Goal: Complete application form

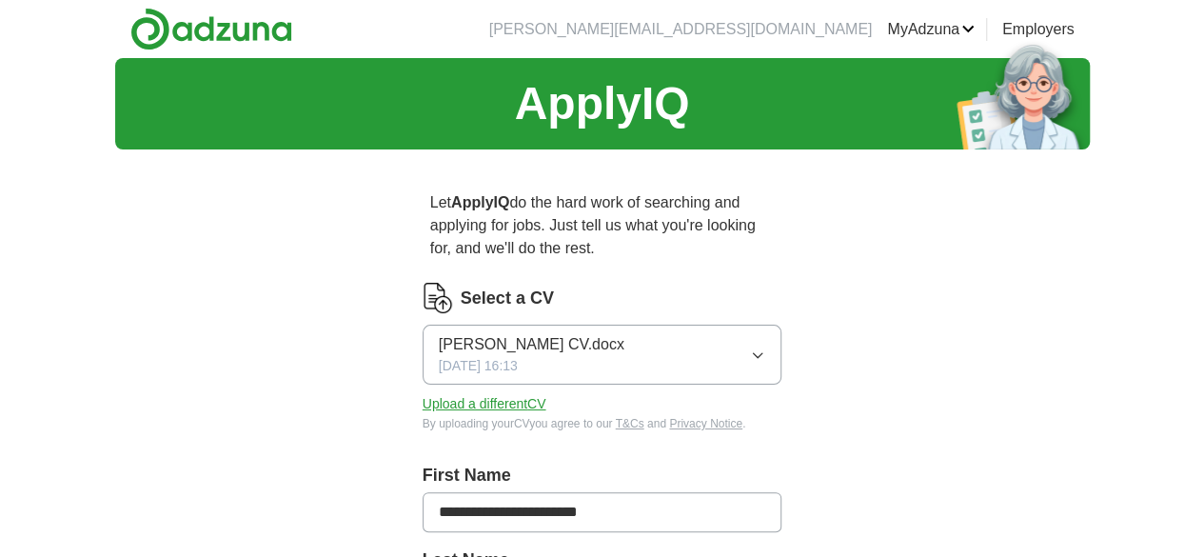
click at [464, 394] on button "Upload a different CV" at bounding box center [484, 404] width 124 height 20
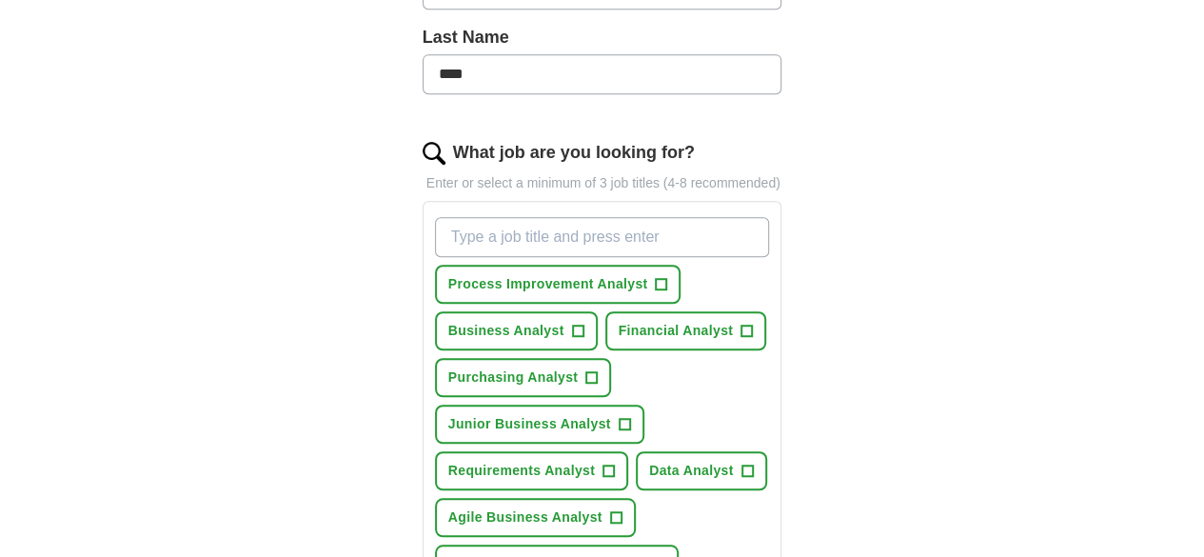
scroll to position [524, 0]
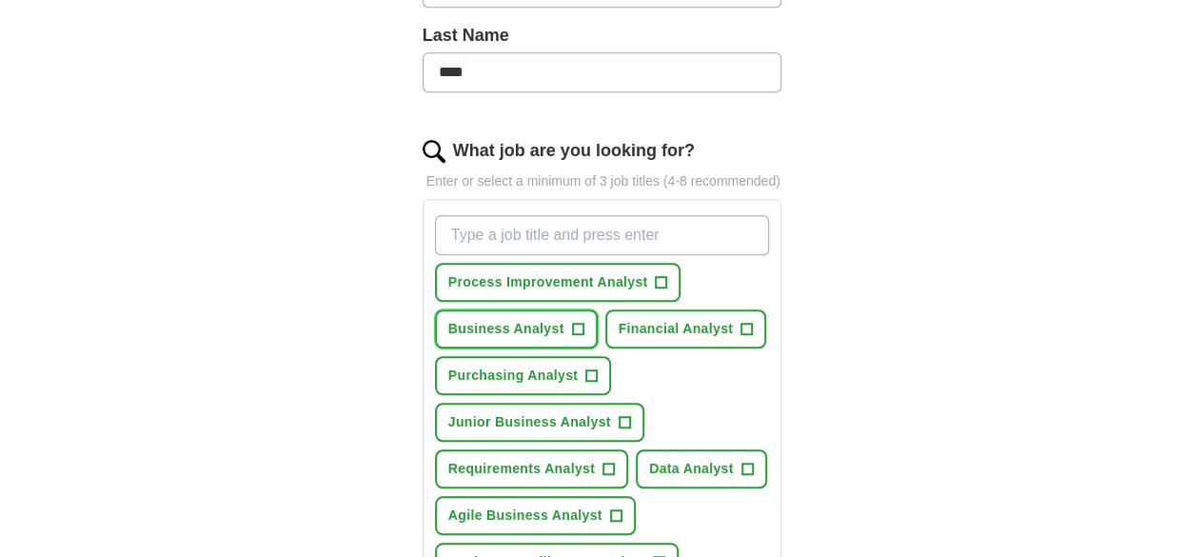
click at [583, 322] on span "+" at bounding box center [577, 329] width 11 height 15
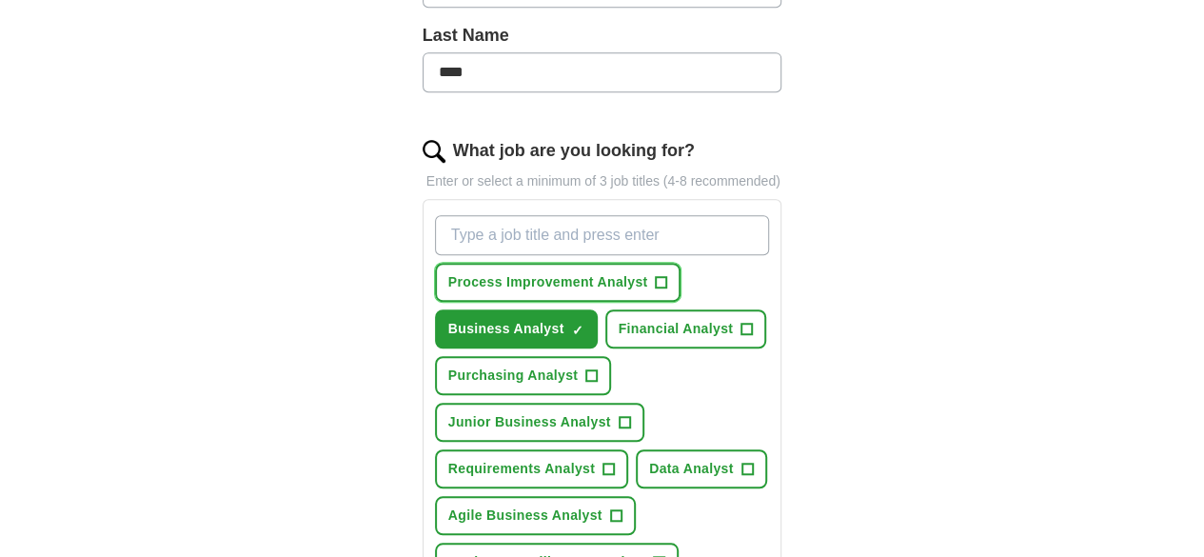
click at [656, 275] on span "+" at bounding box center [661, 282] width 11 height 15
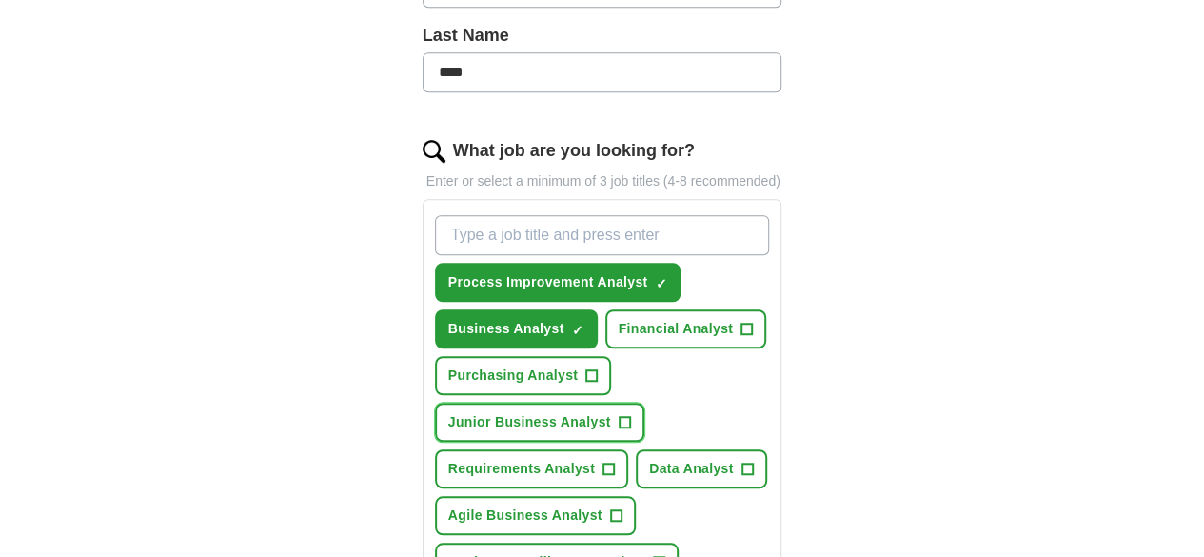
click at [619, 415] on span "+" at bounding box center [624, 422] width 11 height 15
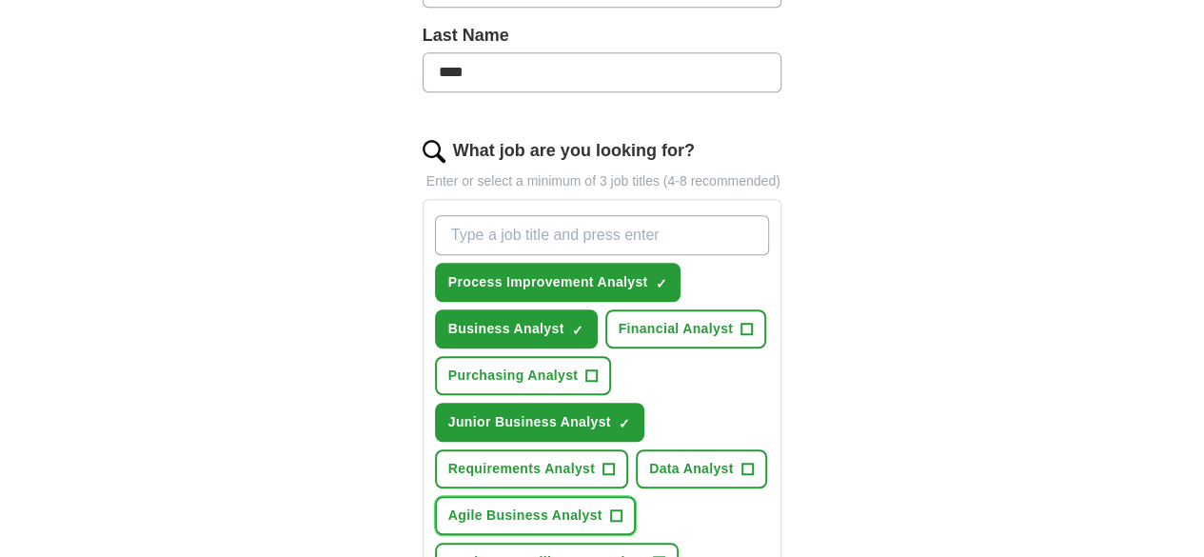
click at [621, 508] on span "+" at bounding box center [615, 515] width 11 height 15
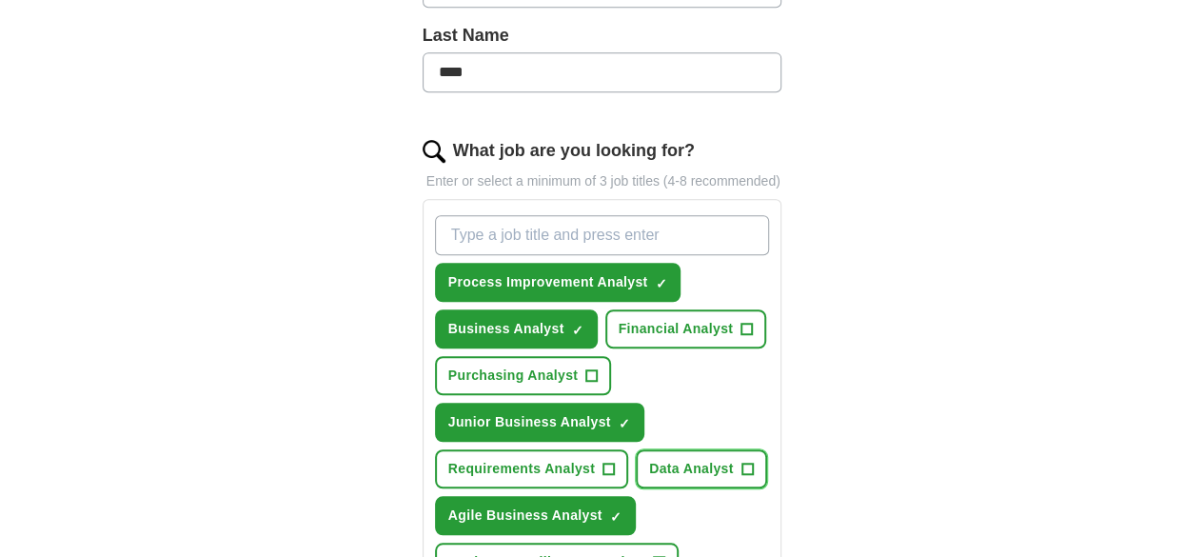
click at [741, 462] on span "+" at bounding box center [746, 469] width 11 height 15
click at [619, 542] on button "Business Intelligence Analyst +" at bounding box center [557, 561] width 244 height 39
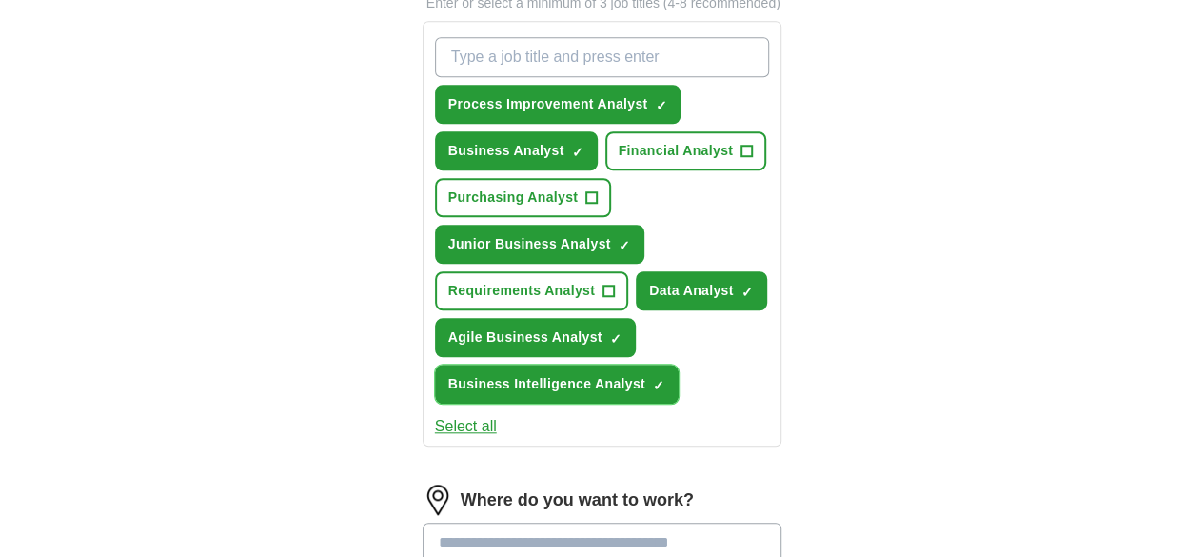
scroll to position [705, 0]
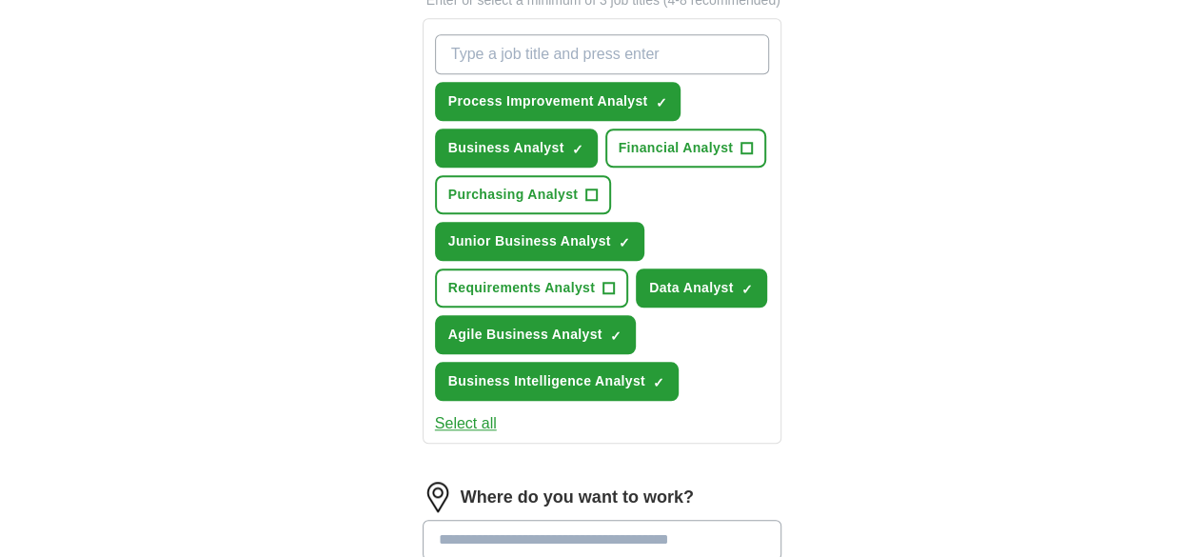
click at [619, 520] on input "text" at bounding box center [602, 540] width 360 height 40
type input "****"
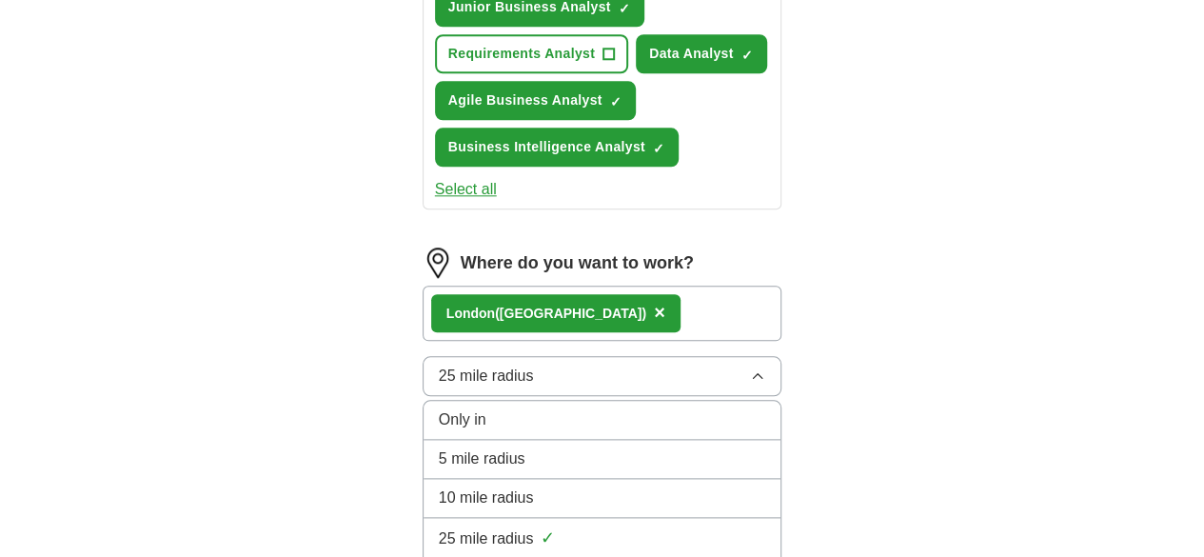
scroll to position [940, 0]
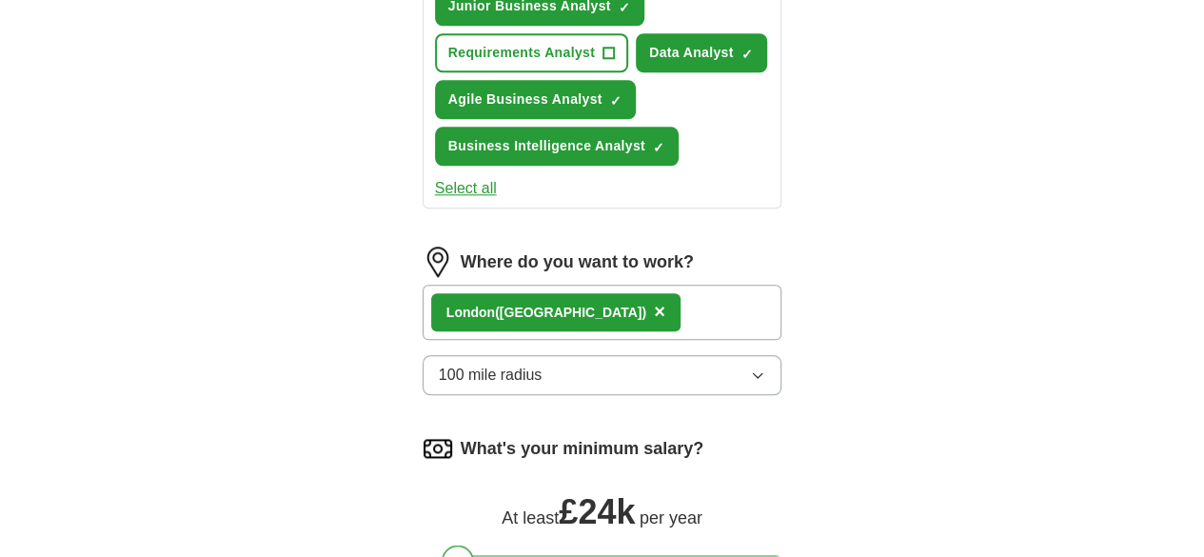
drag, startPoint x: 414, startPoint y: 444, endPoint x: 434, endPoint y: 452, distance: 21.4
click at [442, 544] on div at bounding box center [458, 560] width 32 height 32
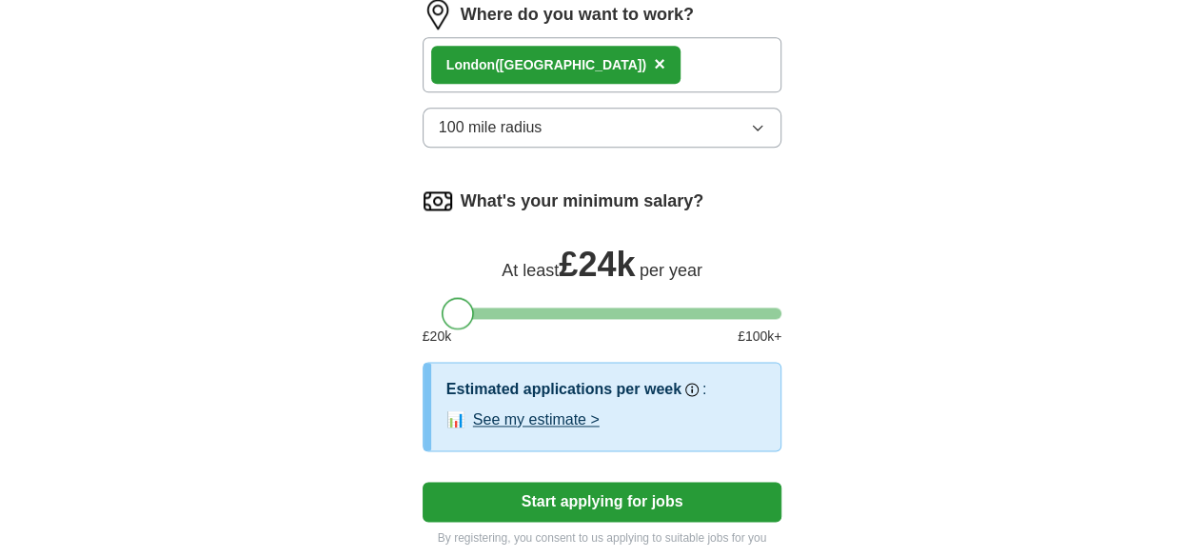
scroll to position [1197, 0]
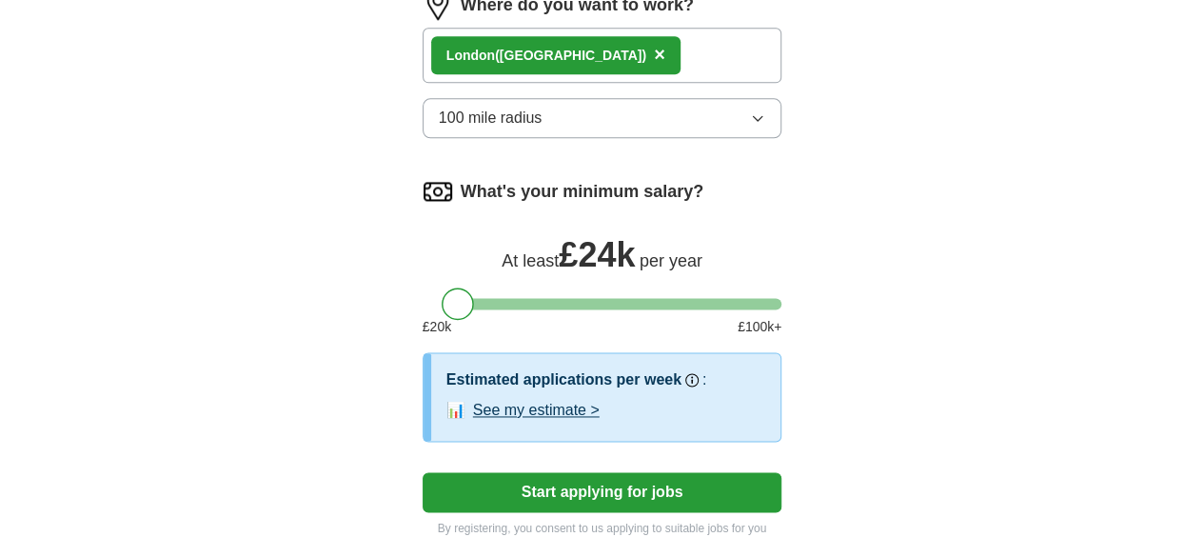
click at [616, 472] on button "Start applying for jobs" at bounding box center [602, 492] width 360 height 40
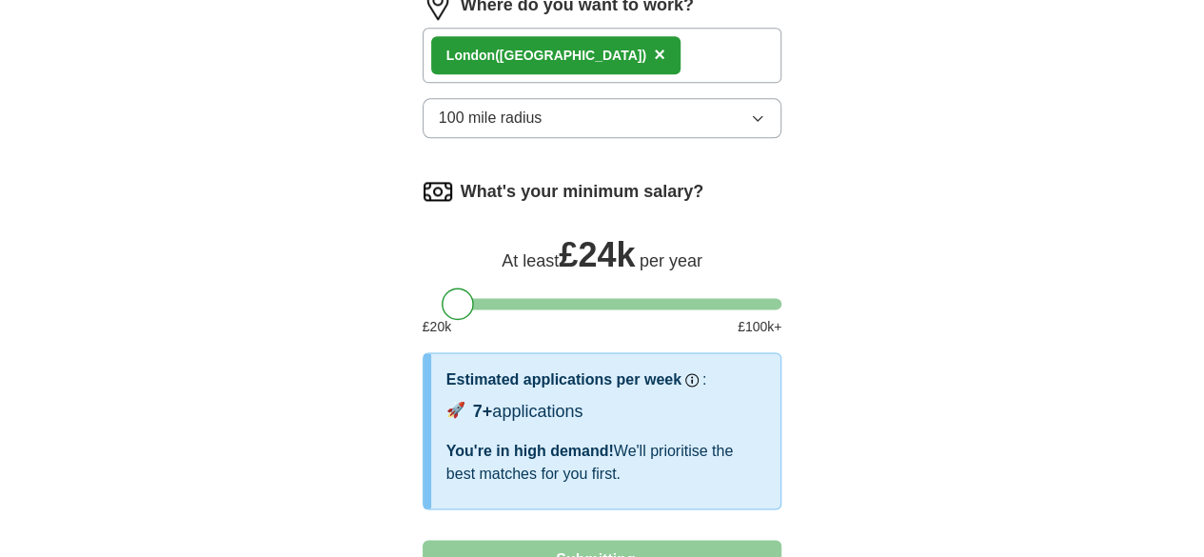
select select "**"
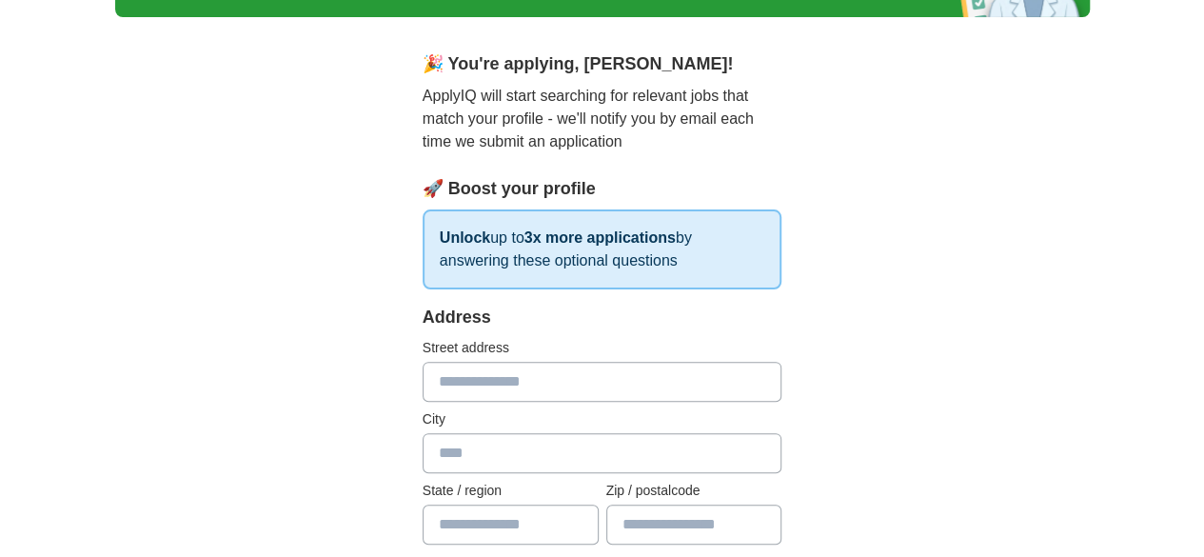
scroll to position [139, 0]
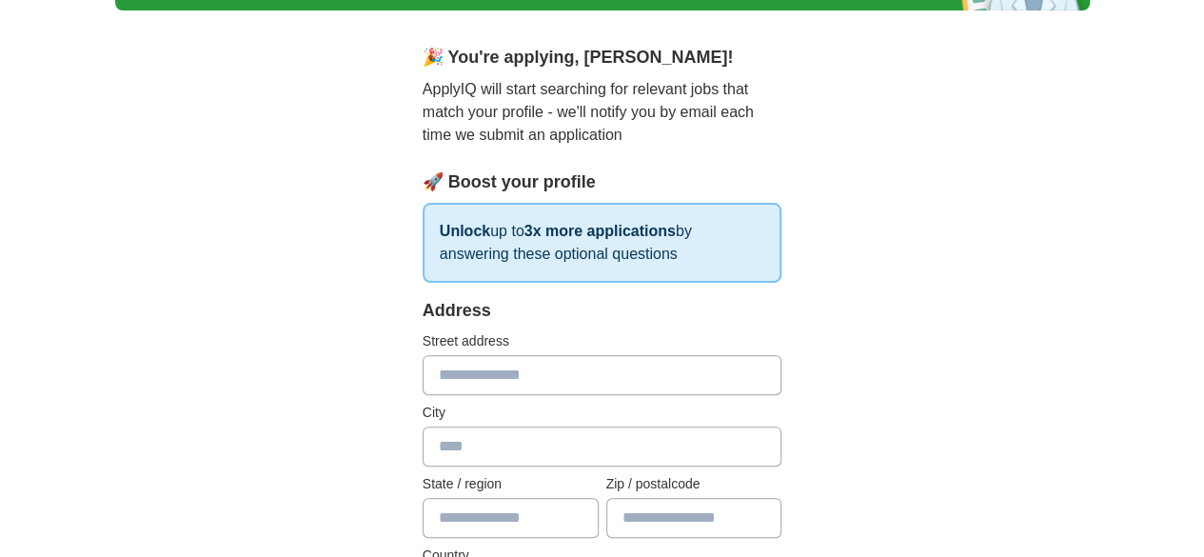
click at [611, 358] on input "text" at bounding box center [602, 375] width 360 height 40
type input "**********"
type input "******"
type input "*******"
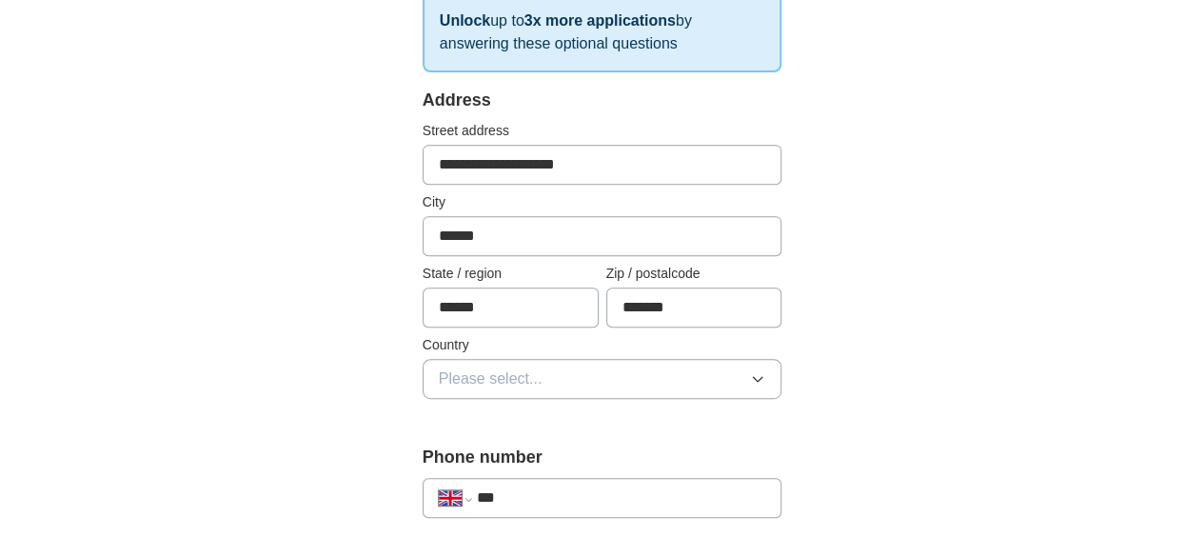
scroll to position [364, 0]
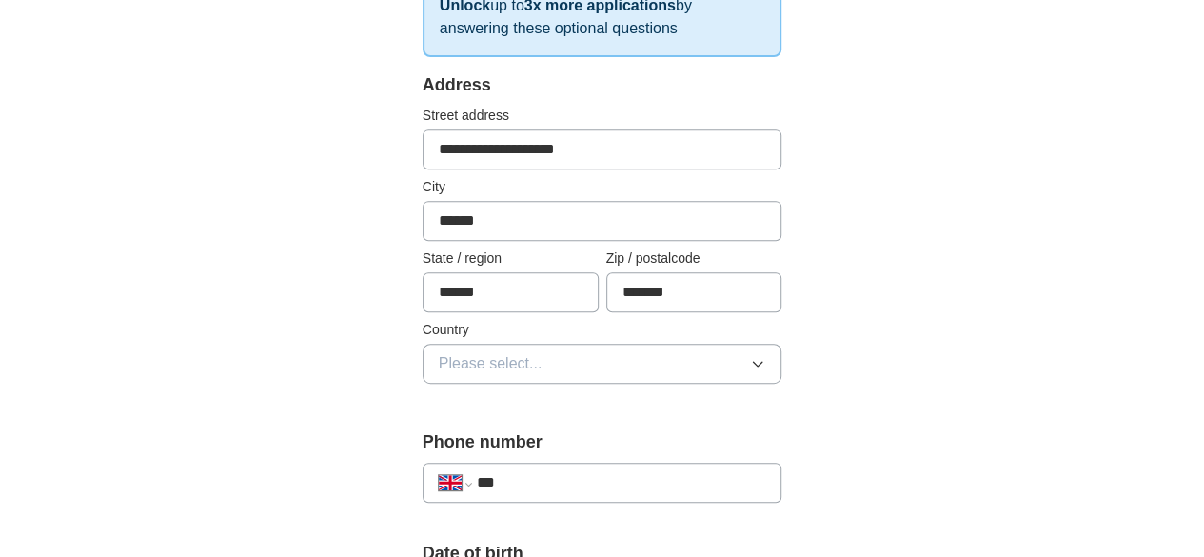
click at [586, 366] on button "Please select..." at bounding box center [602, 364] width 360 height 40
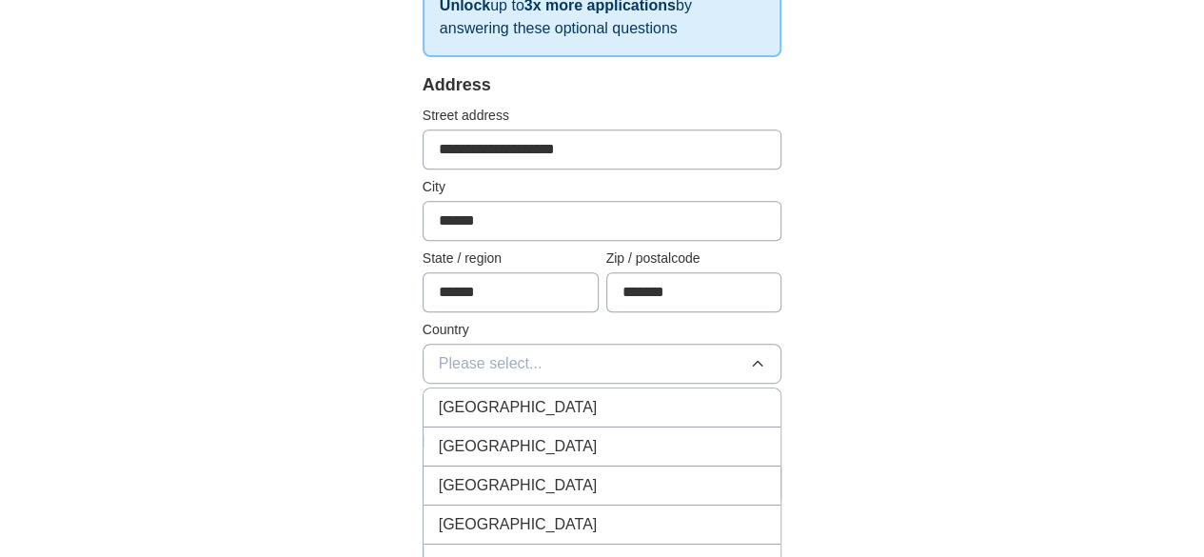
click at [583, 388] on li "[GEOGRAPHIC_DATA]" at bounding box center [602, 407] width 358 height 39
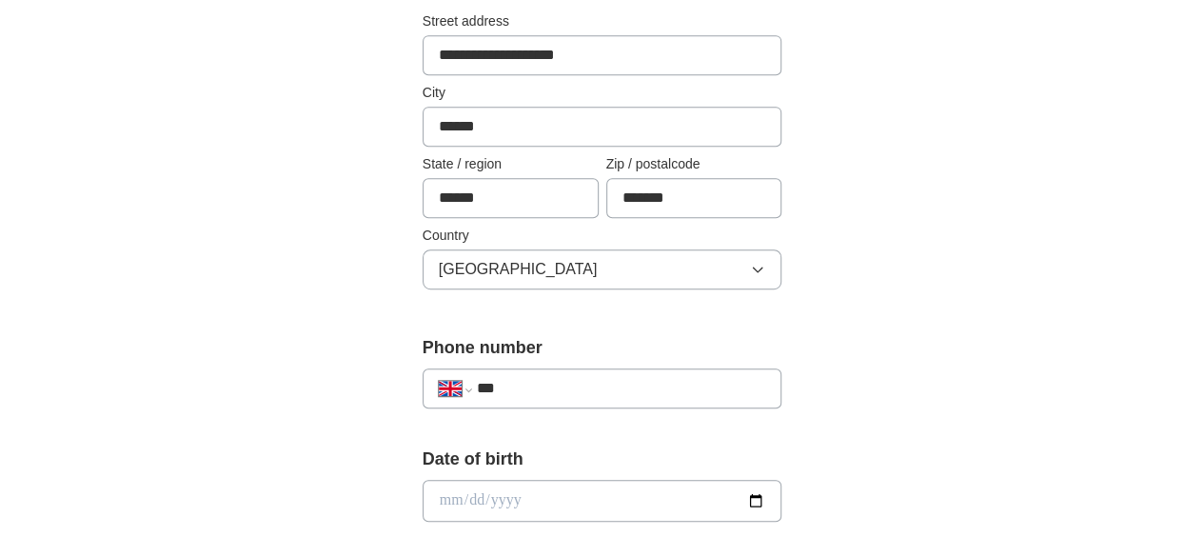
scroll to position [460, 0]
click at [583, 385] on input "***" at bounding box center [621, 387] width 289 height 23
type input "**********"
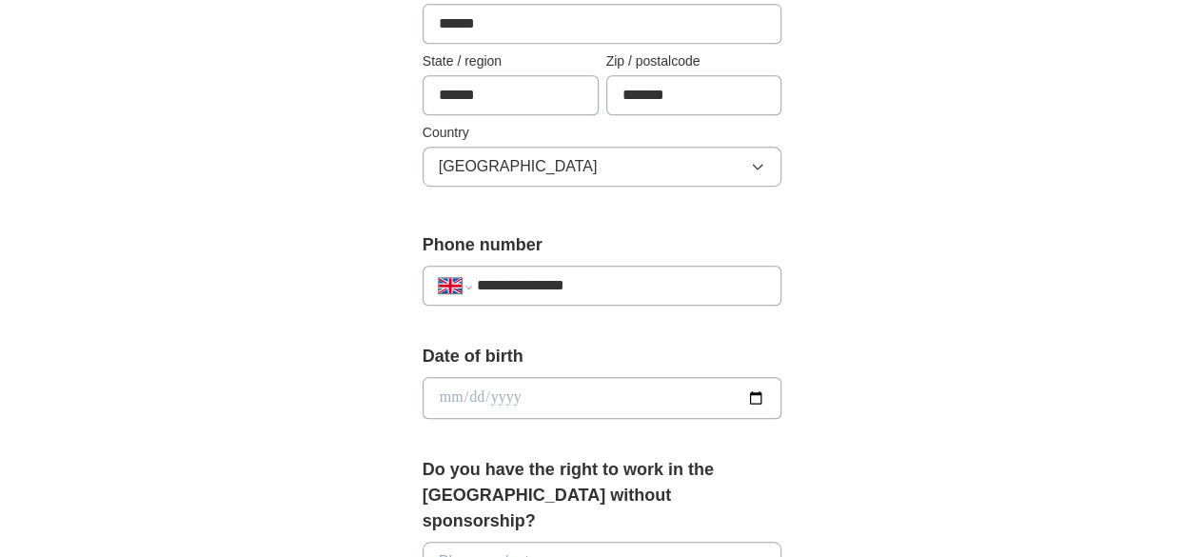
scroll to position [564, 0]
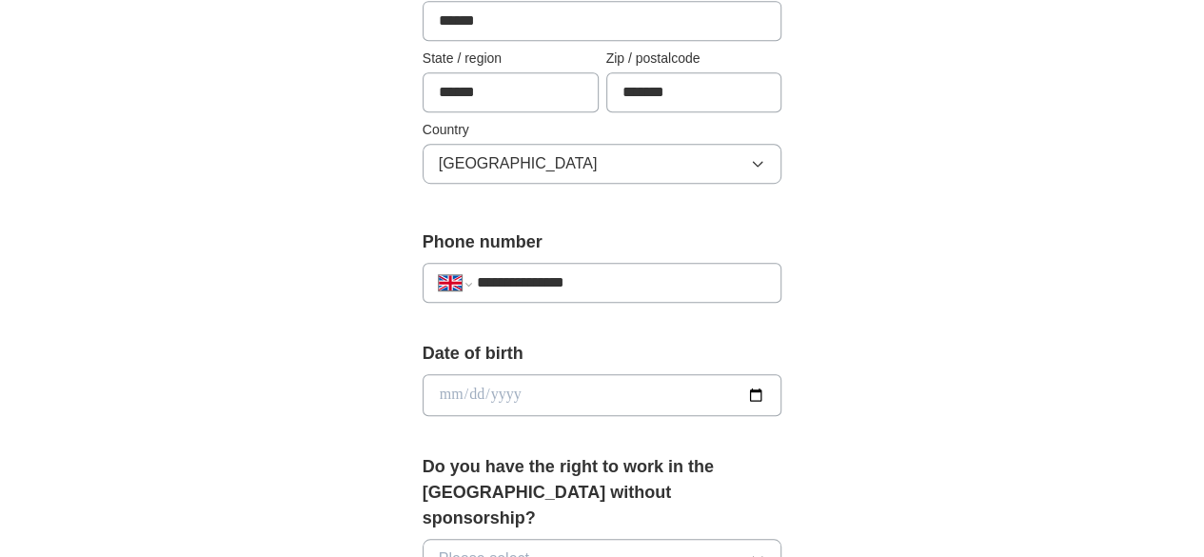
click at [589, 406] on input "date" at bounding box center [602, 395] width 360 height 42
type input "**********"
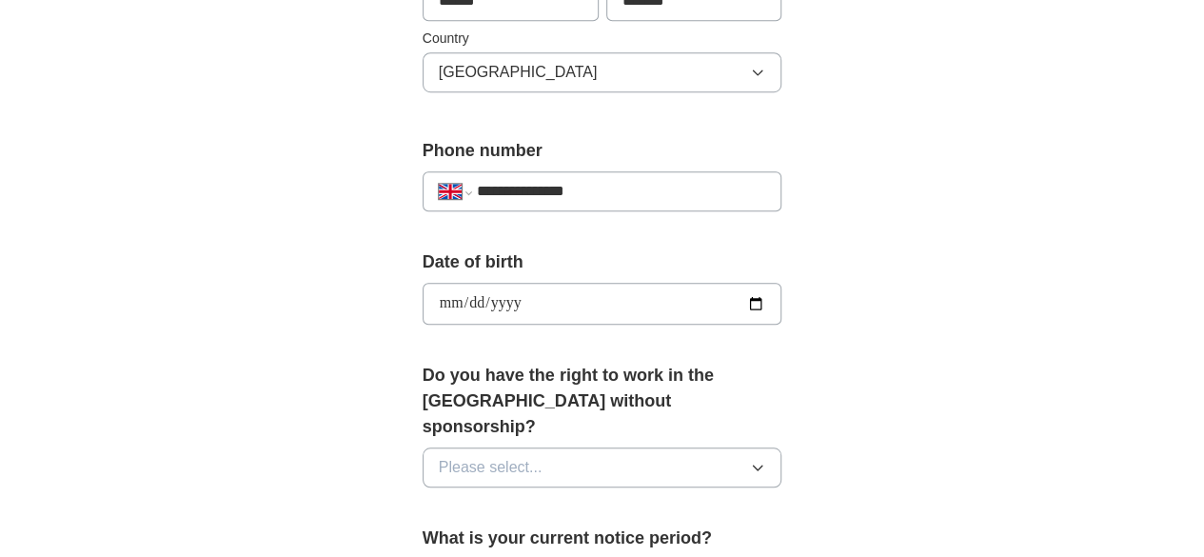
scroll to position [676, 0]
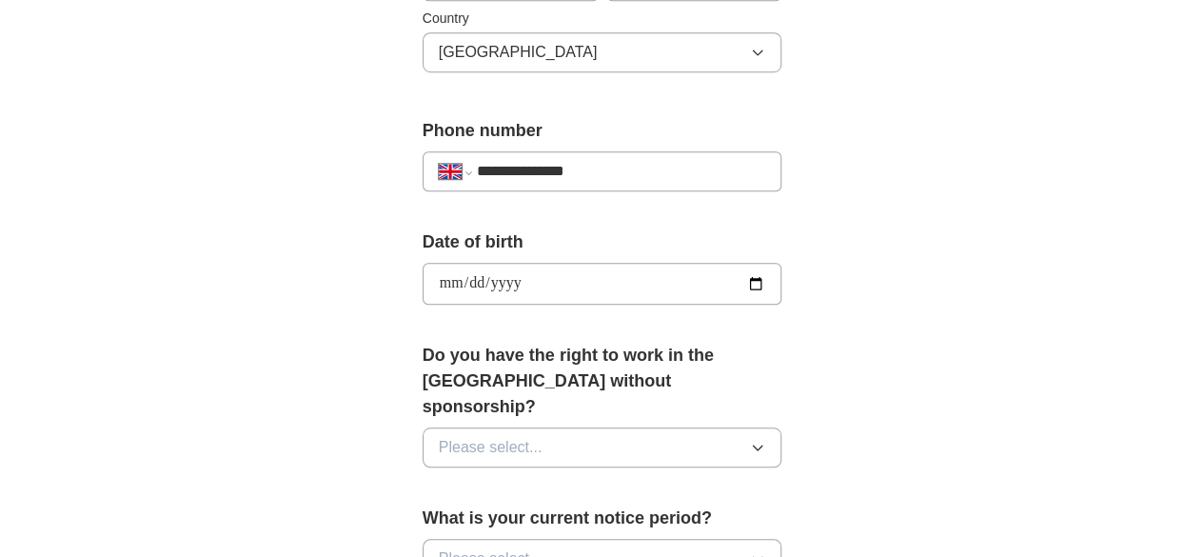
click at [590, 427] on button "Please select..." at bounding box center [602, 447] width 360 height 40
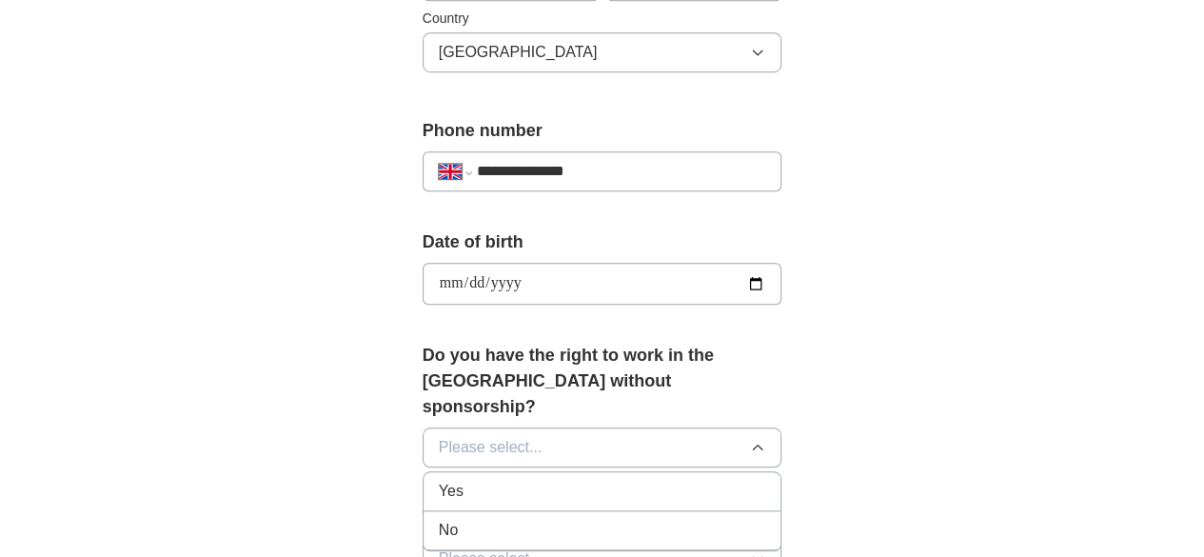
click at [566, 480] on div "Yes" at bounding box center [602, 491] width 327 height 23
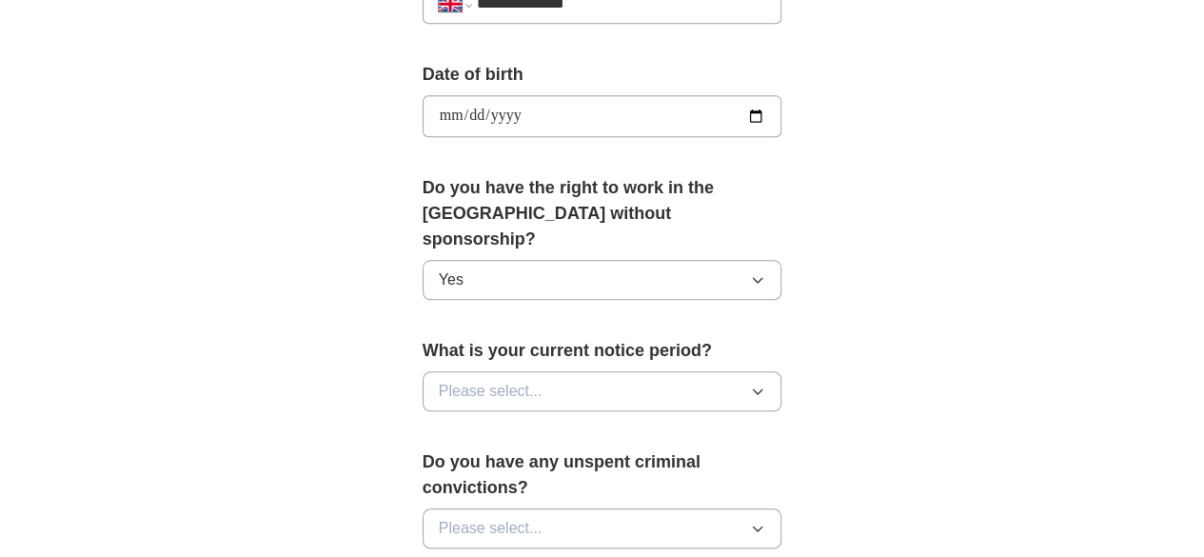
scroll to position [845, 0]
click at [561, 369] on button "Please select..." at bounding box center [602, 389] width 360 height 40
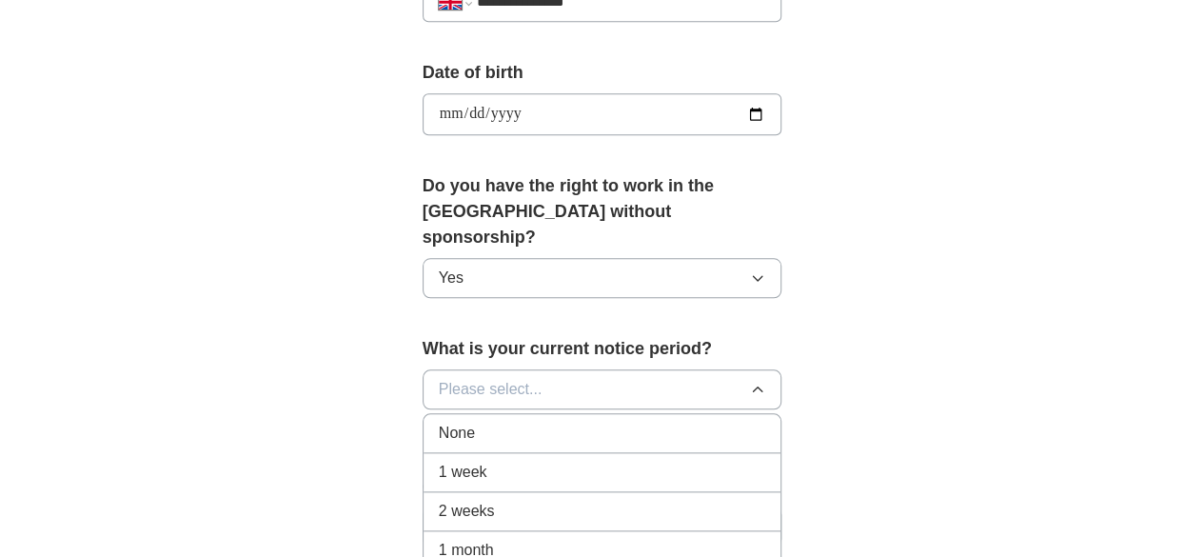
click at [543, 461] on div "1 week" at bounding box center [602, 472] width 327 height 23
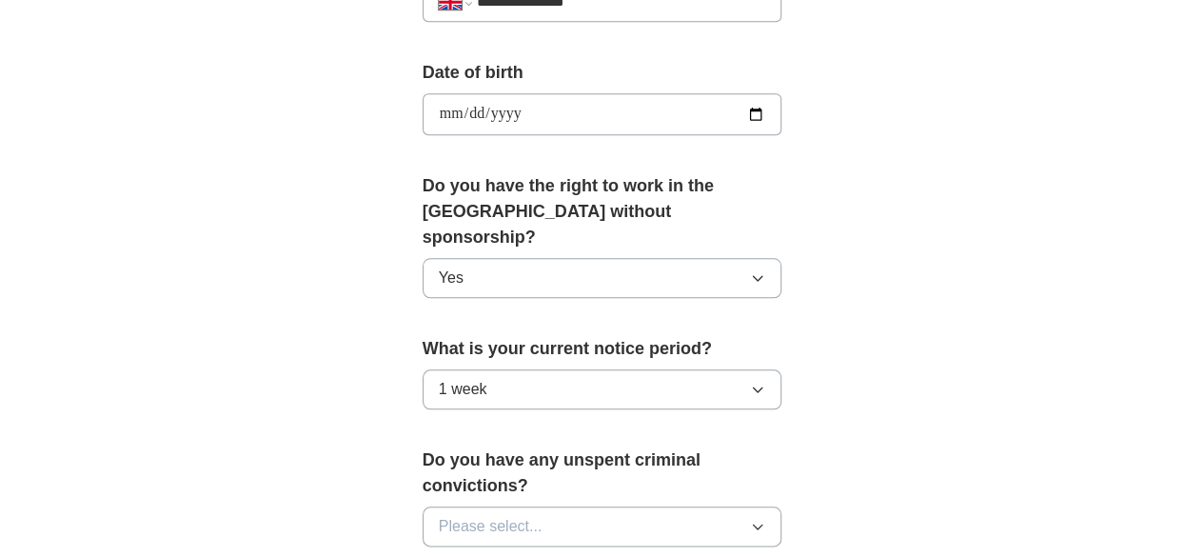
scroll to position [1008, 0]
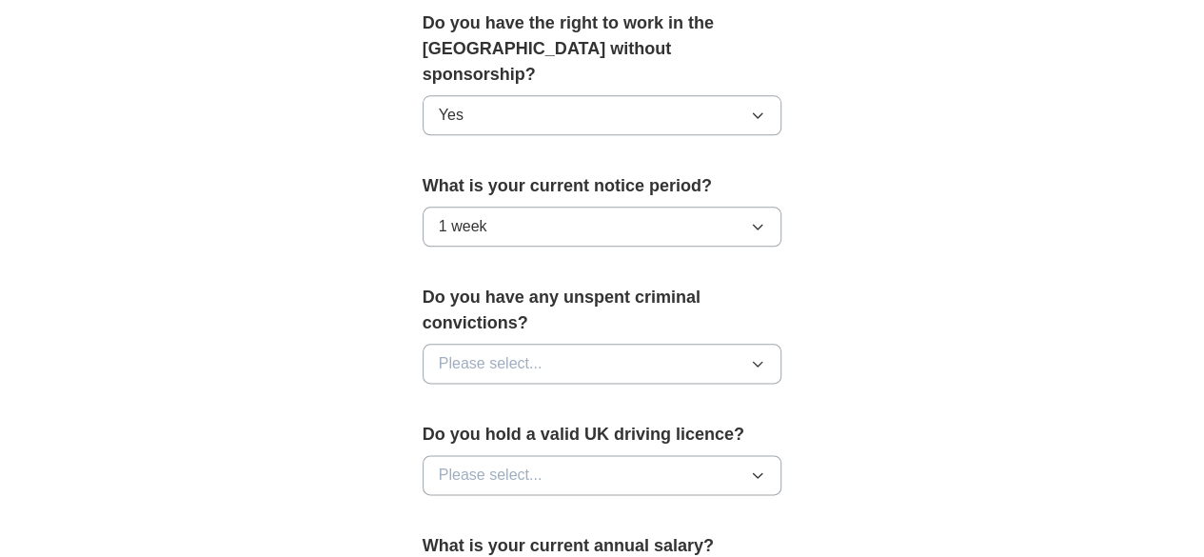
click at [541, 344] on button "Please select..." at bounding box center [602, 364] width 360 height 40
click at [520, 435] on div "No" at bounding box center [602, 446] width 327 height 23
click at [528, 455] on button "Please select..." at bounding box center [602, 475] width 360 height 40
click at [527, 500] on li "Yes" at bounding box center [602, 519] width 358 height 39
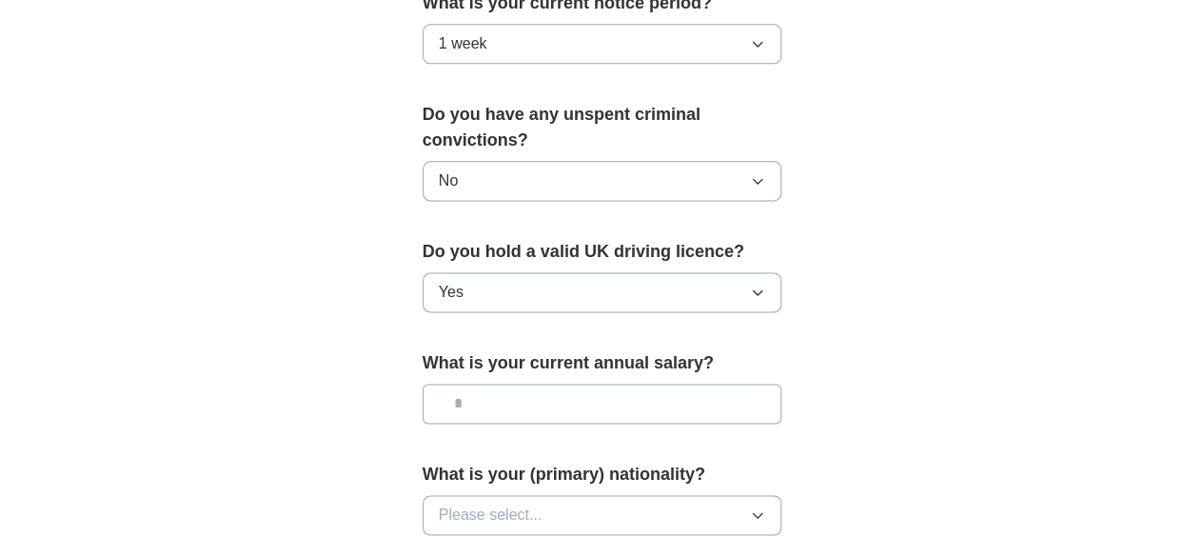
scroll to position [1191, 0]
click at [532, 383] on input "text" at bounding box center [602, 403] width 360 height 40
type input "*******"
click at [510, 494] on button "Please select..." at bounding box center [602, 514] width 360 height 40
click at [509, 494] on button "Please select..." at bounding box center [602, 514] width 360 height 40
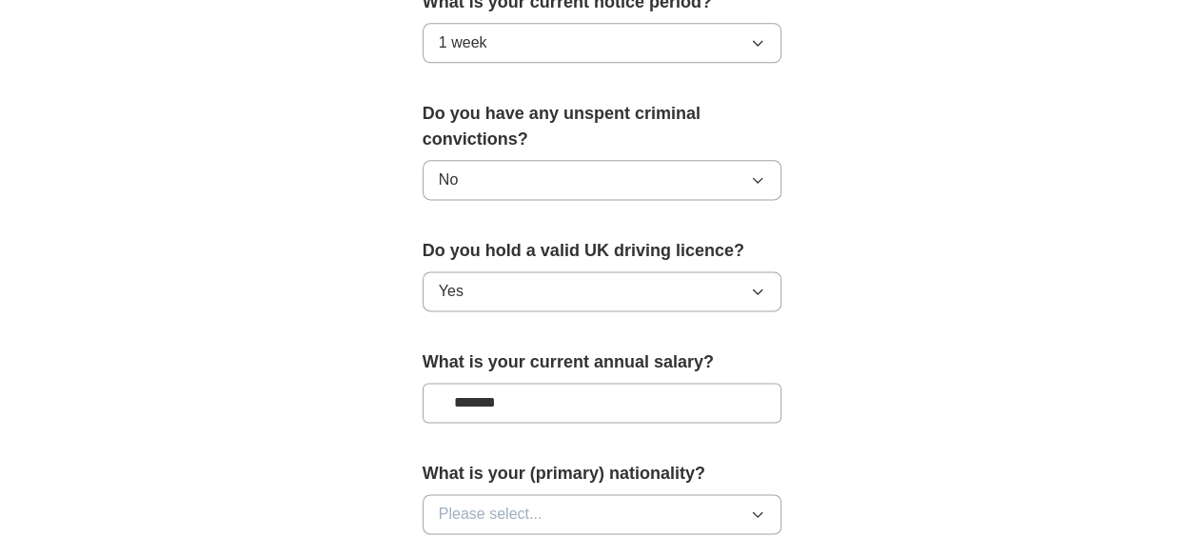
click at [509, 494] on button "Please select..." at bounding box center [602, 514] width 360 height 40
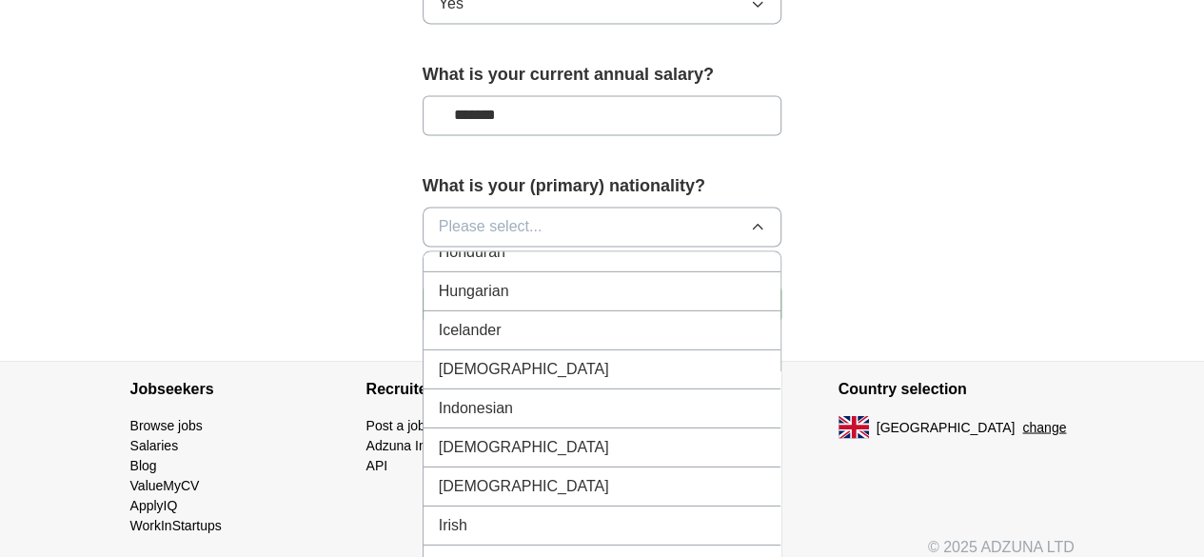
scroll to position [3019, 0]
click at [498, 361] on div "[DEMOGRAPHIC_DATA]" at bounding box center [602, 372] width 327 height 23
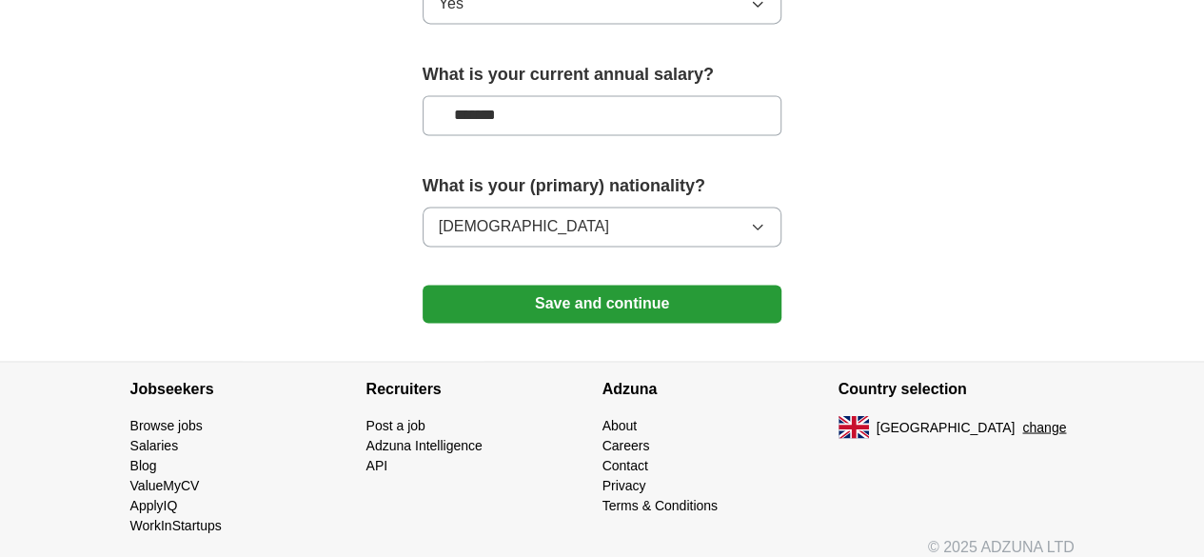
scroll to position [1435, 0]
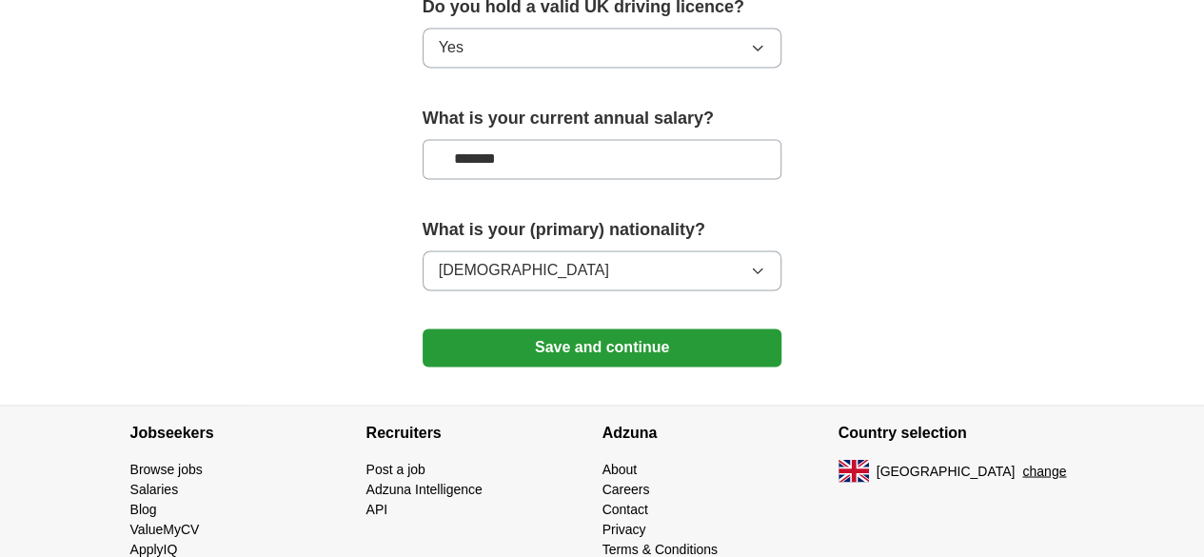
click at [506, 328] on button "Save and continue" at bounding box center [602, 347] width 360 height 38
